Goal: Task Accomplishment & Management: Use online tool/utility

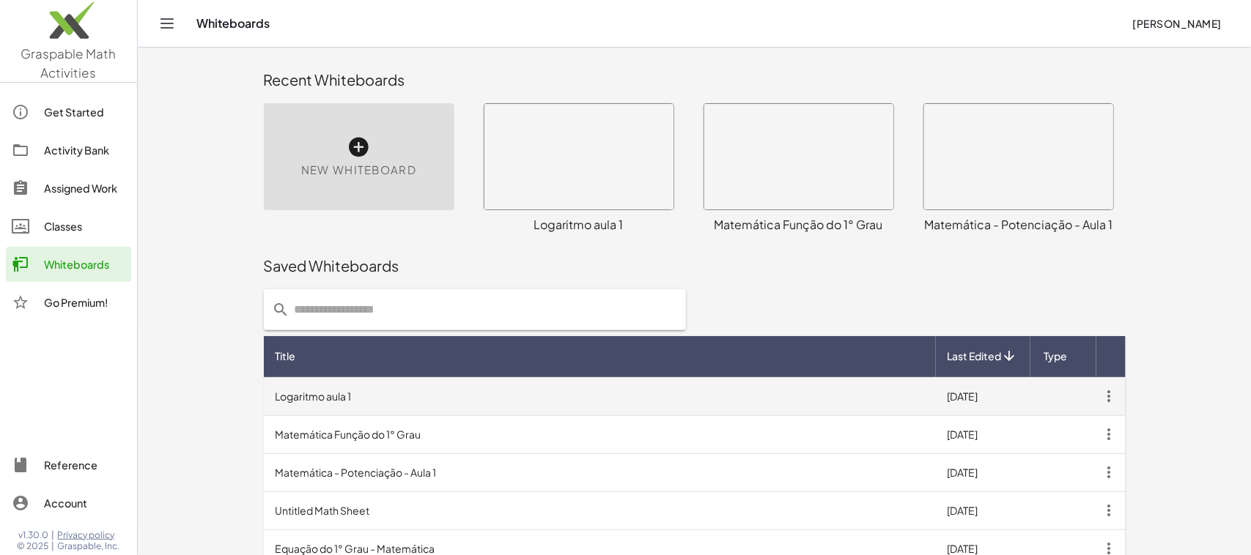
click at [317, 399] on td "Logaritmo aula 1" at bounding box center [600, 396] width 672 height 38
click at [327, 394] on td "Logaritmo aula 1" at bounding box center [600, 396] width 672 height 38
click at [983, 390] on td "[DATE]" at bounding box center [983, 396] width 95 height 38
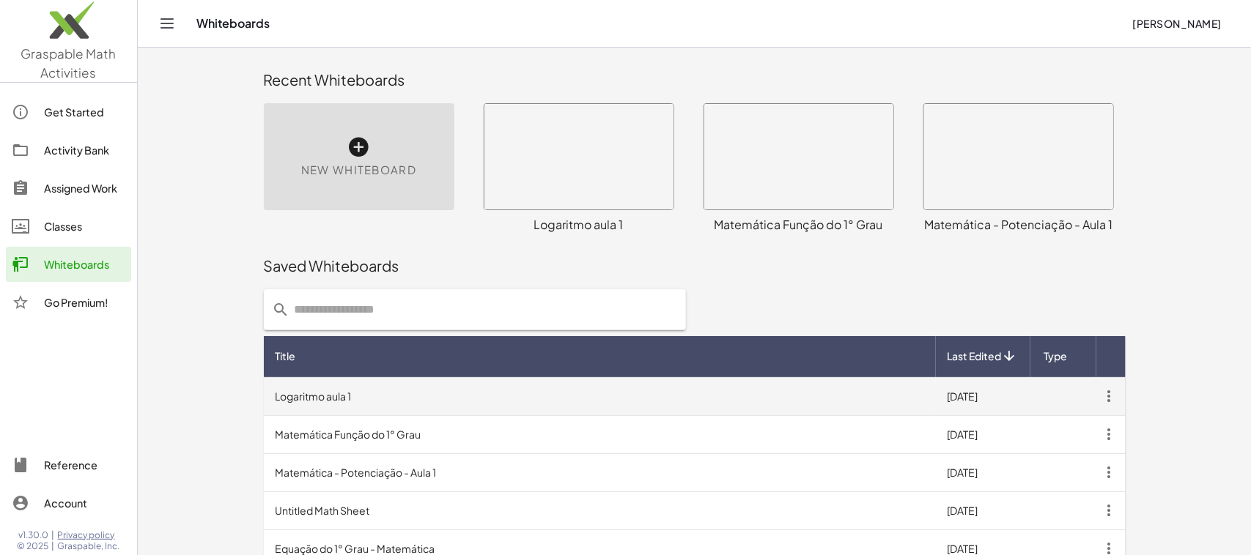
click at [983, 390] on td "[DATE]" at bounding box center [983, 396] width 95 height 38
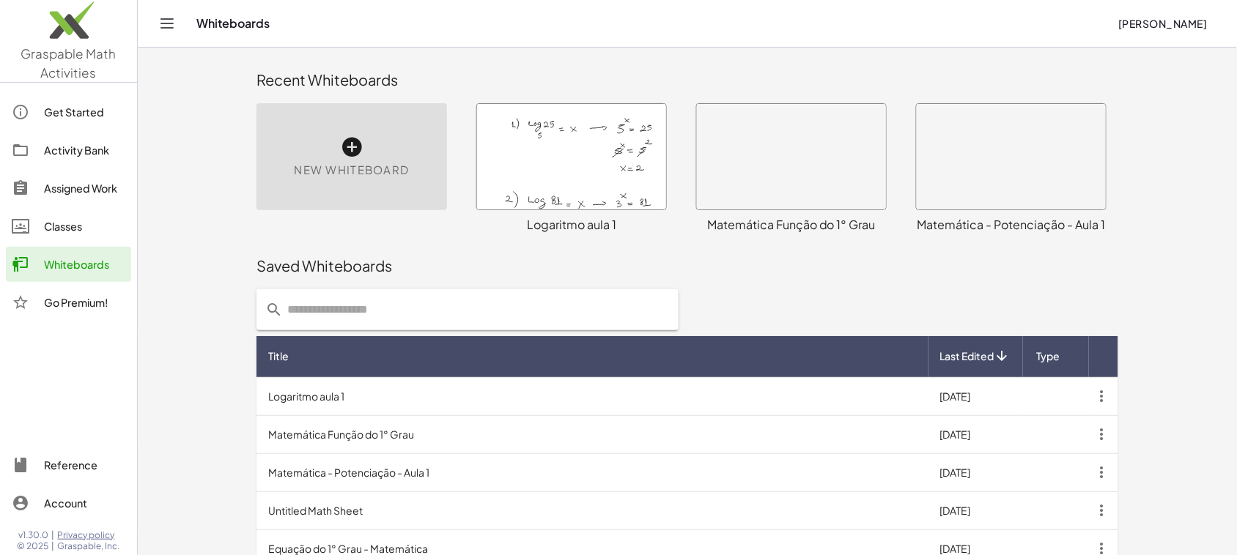
click at [565, 185] on div at bounding box center [571, 156] width 189 height 105
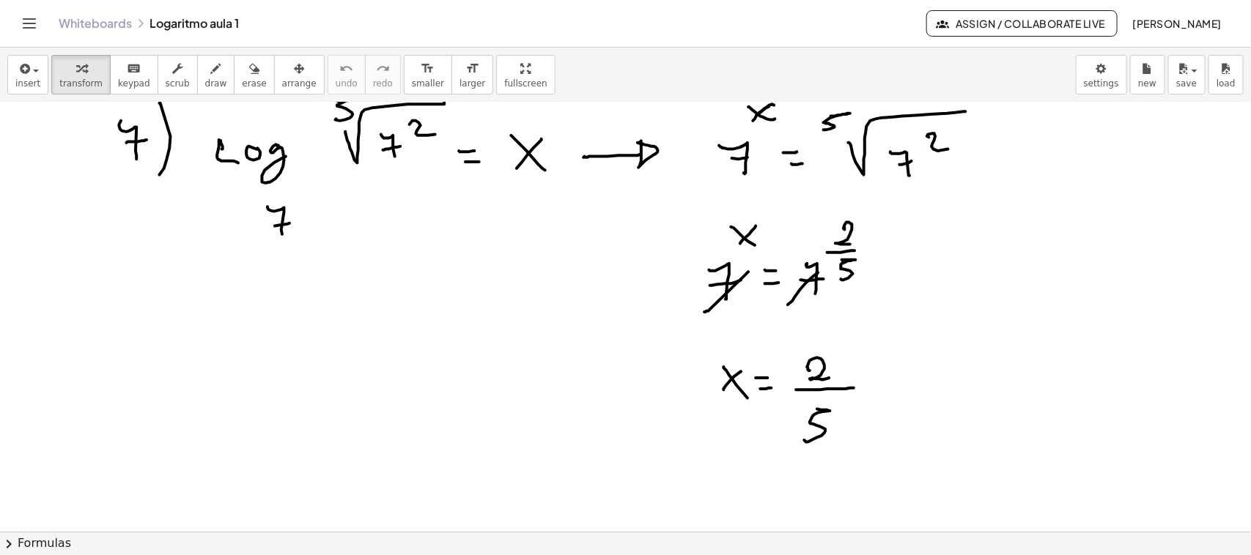
scroll to position [2730, 0]
